Goal: Transaction & Acquisition: Purchase product/service

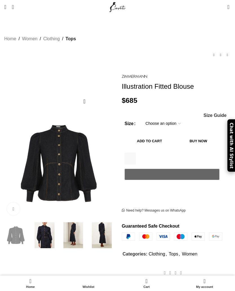
click at [171, 118] on select "Choose an option 6 UK 8 UK 10 [GEOGRAPHIC_DATA] 12 [GEOGRAPHIC_DATA] 14 [GEOGRA…" at bounding box center [163, 124] width 44 height 12
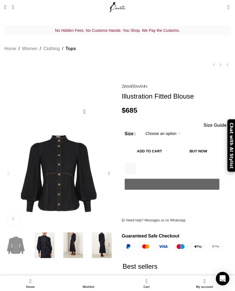
click at [223, 123] on span "Size Guide" at bounding box center [215, 125] width 23 height 5
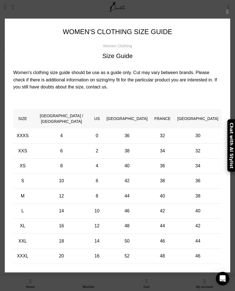
scroll to position [0, 64]
click at [228, 19] on button "×" at bounding box center [227, 12] width 14 height 14
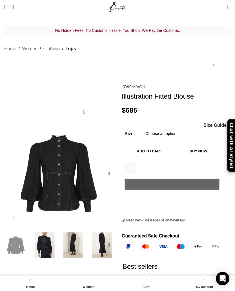
click at [178, 128] on select "Choose an option 6 UK 8 UK 10 [GEOGRAPHIC_DATA] 12 [GEOGRAPHIC_DATA] 14 [GEOGRA…" at bounding box center [163, 134] width 44 height 12
select select "8-[GEOGRAPHIC_DATA]"
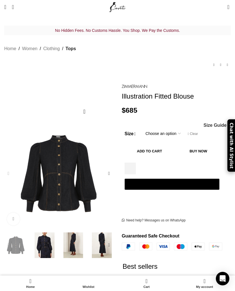
scroll to position [0, 128]
click at [174, 145] on button "Add to cart" at bounding box center [150, 151] width 50 height 12
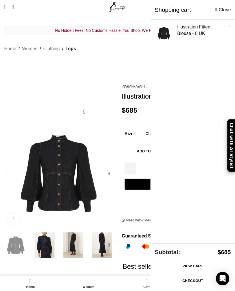
click at [75, 237] on img "3 / 8" at bounding box center [73, 246] width 26 height 26
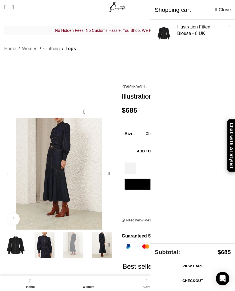
click at [100, 236] on img "4 / 8" at bounding box center [102, 246] width 26 height 26
click at [50, 237] on img "2 / 8" at bounding box center [45, 246] width 26 height 26
click at [41, 235] on img "2 / 8" at bounding box center [45, 246] width 26 height 26
